Goal: Transaction & Acquisition: Subscribe to service/newsletter

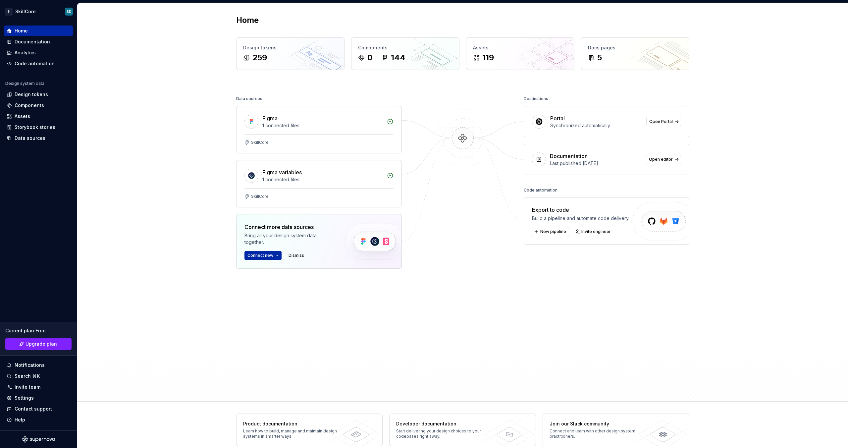
click at [484, 168] on img at bounding box center [463, 145] width 64 height 72
click at [604, 124] on div "Synchronized automatically" at bounding box center [596, 125] width 92 height 7
click at [663, 123] on span "Open Portal" at bounding box center [661, 121] width 24 height 5
click at [37, 12] on html "S SkillCore SD Home Documentation Analytics Code automation Design system data …" at bounding box center [424, 224] width 848 height 448
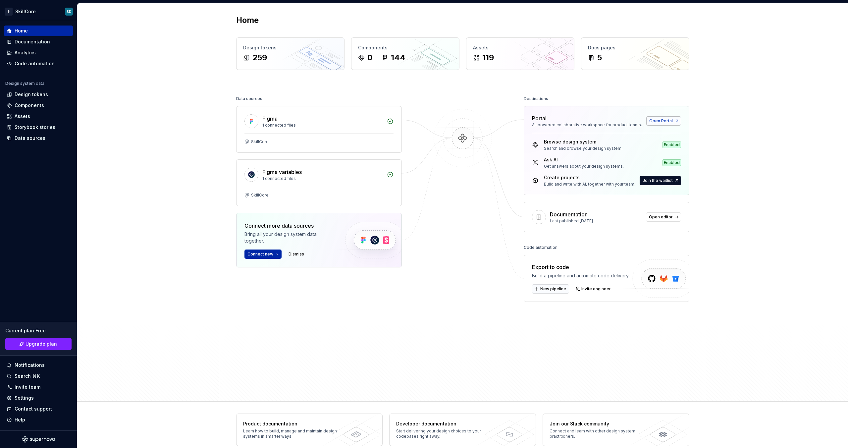
click at [654, 122] on span "Open Portal" at bounding box center [661, 120] width 24 height 5
click at [643, 181] on span "Join the waitlist" at bounding box center [657, 180] width 30 height 5
click at [670, 181] on span "Join the waitlist" at bounding box center [657, 180] width 30 height 5
click at [650, 181] on span "Join the waitlist" at bounding box center [657, 180] width 30 height 5
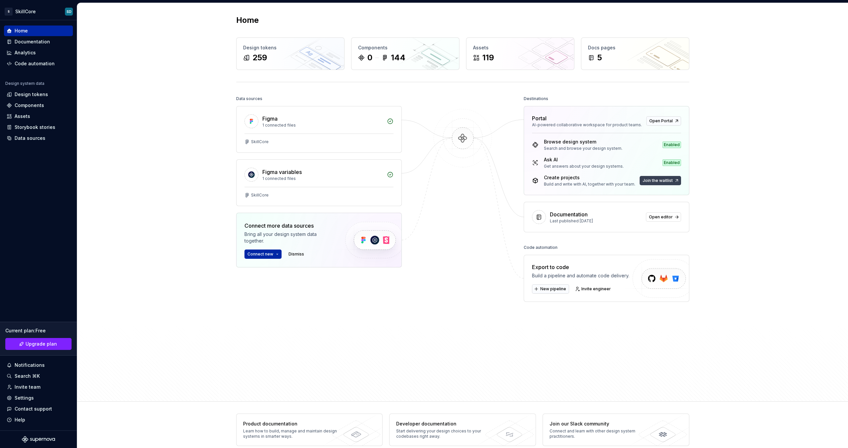
click at [650, 181] on span "Join the waitlist" at bounding box center [657, 180] width 30 height 5
click at [669, 163] on div "Enabled" at bounding box center [671, 162] width 19 height 7
click at [670, 140] on div "Enabled" at bounding box center [666, 144] width 29 height 9
click at [566, 163] on div "Ask AI" at bounding box center [584, 159] width 80 height 7
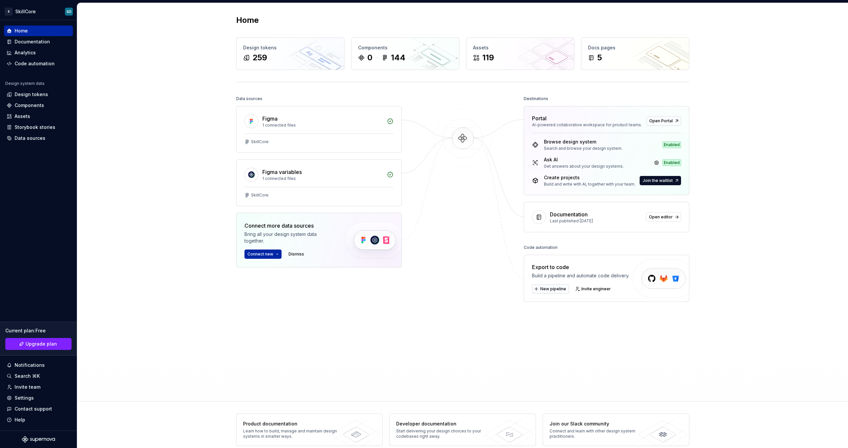
click at [585, 163] on div "Ask AI" at bounding box center [584, 159] width 80 height 7
click at [563, 187] on div "Browse design system Search and browse your design system. Enabled Ask AI Get a…" at bounding box center [606, 164] width 165 height 62
click at [568, 186] on div "Build and write with AI, together with your team." at bounding box center [589, 183] width 91 height 5
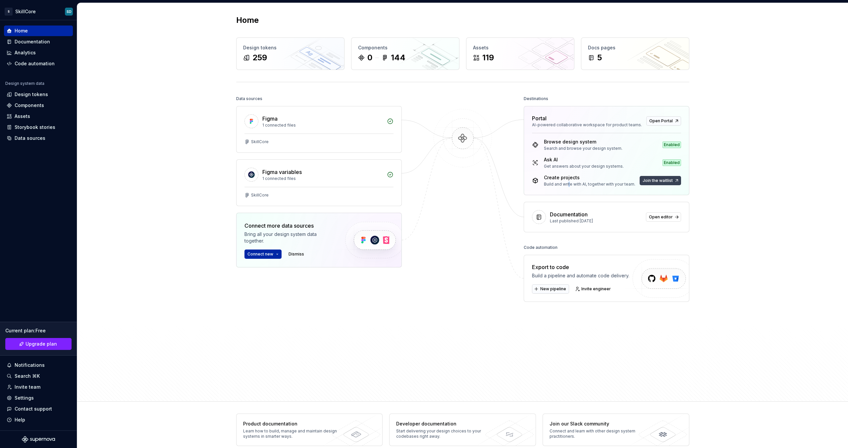
click at [666, 182] on span "Join the waitlist" at bounding box center [657, 180] width 30 height 5
click at [665, 182] on span "Join the waitlist" at bounding box center [657, 180] width 30 height 5
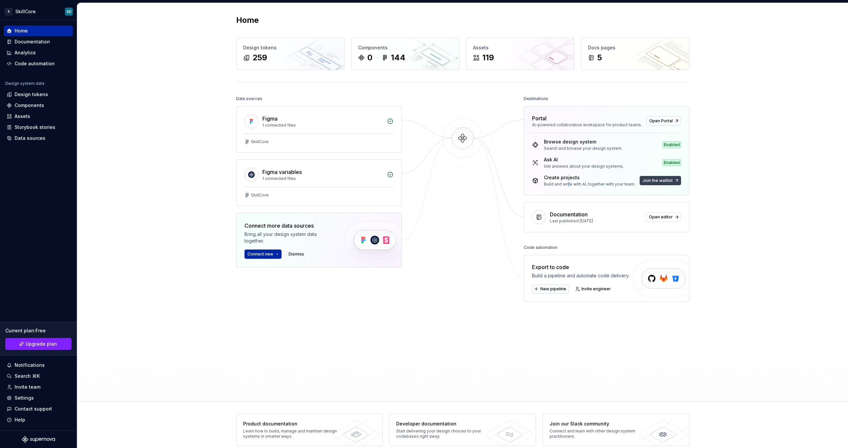
click at [665, 182] on span "Join the waitlist" at bounding box center [657, 180] width 30 height 5
click at [655, 181] on span "Join the waitlist" at bounding box center [657, 180] width 30 height 5
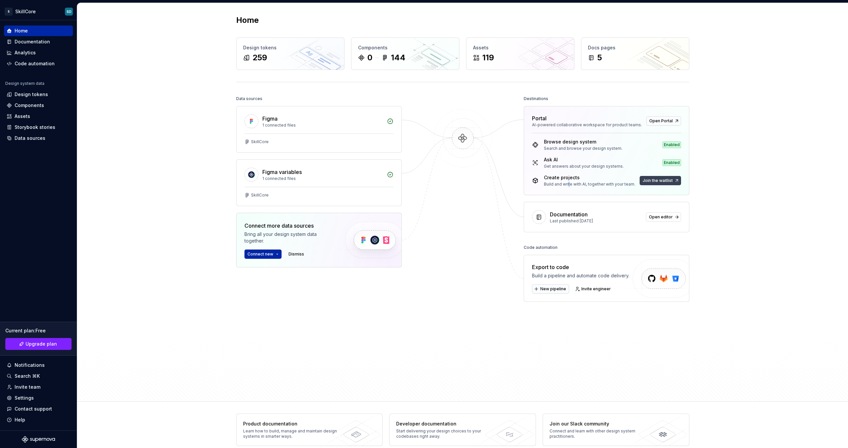
click at [655, 181] on span "Join the waitlist" at bounding box center [657, 180] width 30 height 5
click at [588, 180] on div "Create projects" at bounding box center [589, 177] width 91 height 7
drag, startPoint x: 554, startPoint y: 180, endPoint x: 550, endPoint y: 181, distance: 3.7
click at [551, 181] on div "Create projects Build and write with AI, together with your team." at bounding box center [589, 180] width 91 height 13
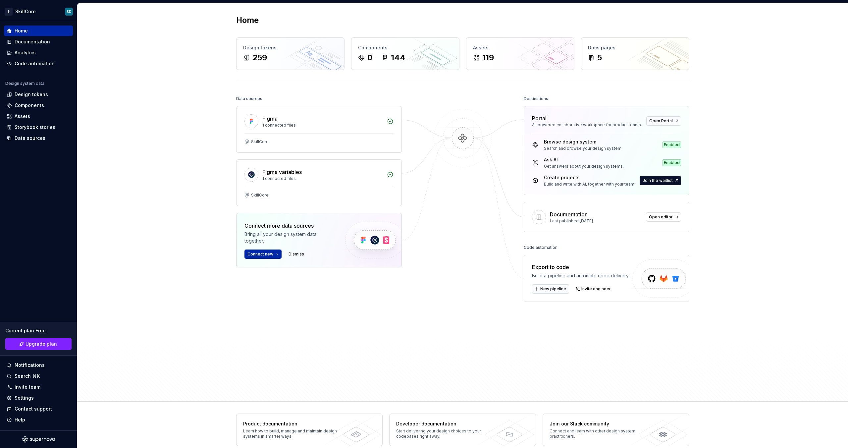
click at [554, 180] on div "Create projects Build and write with AI, together with your team." at bounding box center [589, 180] width 91 height 13
click at [610, 182] on div "Build and write with AI, together with your team." at bounding box center [589, 183] width 91 height 5
drag, startPoint x: 612, startPoint y: 181, endPoint x: 620, endPoint y: 183, distance: 8.2
click at [612, 181] on div "Build and write with AI, together with your team." at bounding box center [589, 183] width 91 height 5
click at [667, 179] on span "Join the waitlist" at bounding box center [657, 180] width 30 height 5
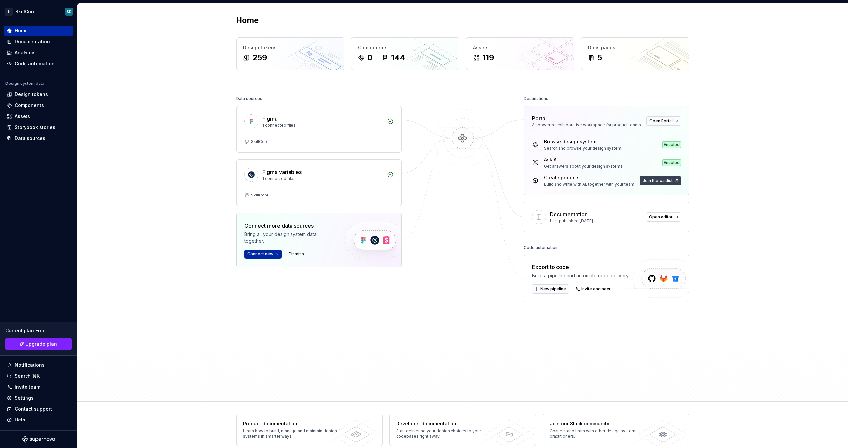
click at [667, 180] on span "Join the waitlist" at bounding box center [657, 180] width 30 height 5
click at [657, 181] on span "Join the waitlist" at bounding box center [657, 180] width 30 height 5
drag, startPoint x: 654, startPoint y: 181, endPoint x: 645, endPoint y: 181, distance: 8.6
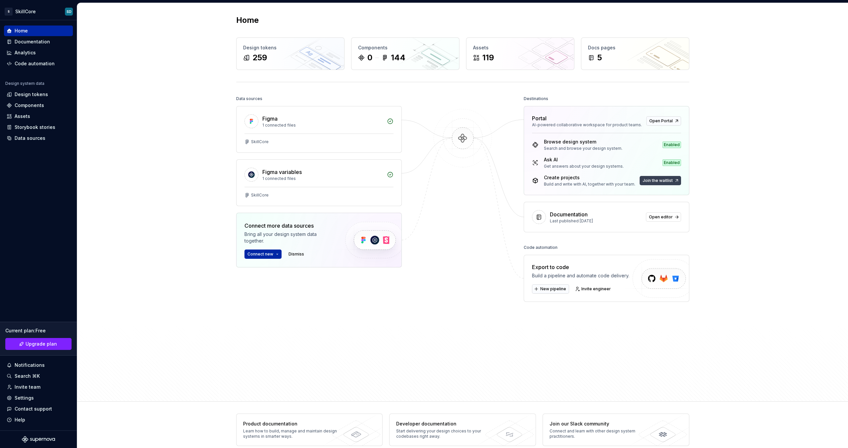
click at [648, 181] on span "Join the waitlist" at bounding box center [657, 180] width 30 height 5
drag, startPoint x: 545, startPoint y: 180, endPoint x: 539, endPoint y: 181, distance: 6.0
click at [544, 181] on div "Create projects Build and write with AI, together with your team." at bounding box center [589, 180] width 91 height 13
click at [539, 181] on div "Create projects Build and write with AI, together with your team." at bounding box center [583, 180] width 103 height 13
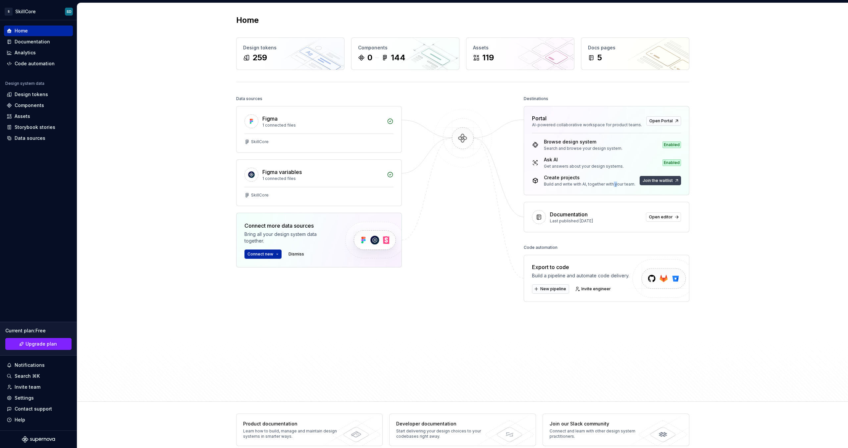
drag, startPoint x: 614, startPoint y: 183, endPoint x: 646, endPoint y: 182, distance: 32.1
click at [619, 182] on div "Build and write with AI, together with your team." at bounding box center [589, 183] width 91 height 5
click at [659, 182] on span "Join the waitlist" at bounding box center [657, 180] width 30 height 5
